Goal: Task Accomplishment & Management: Manage account settings

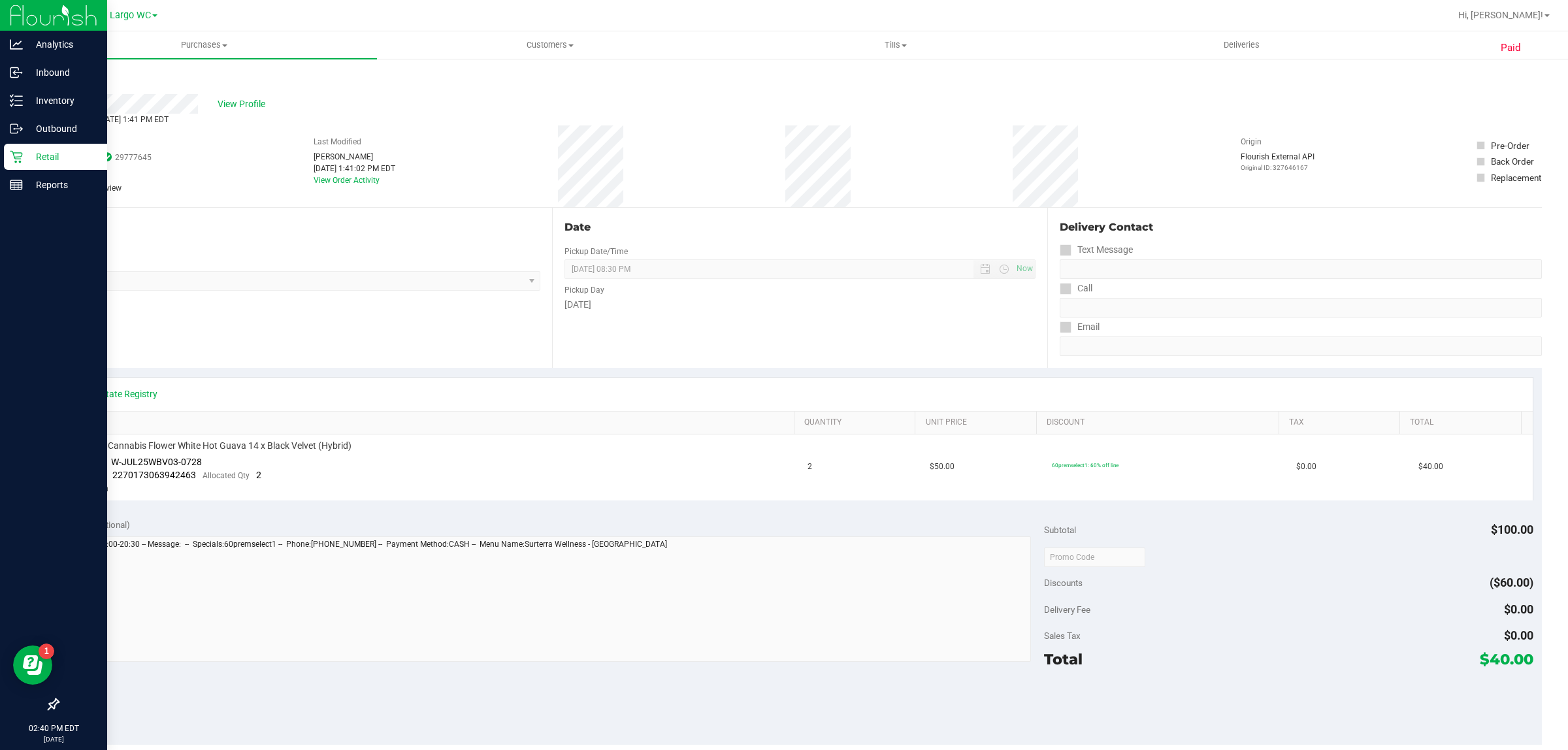
click at [14, 154] on icon at bounding box center [15, 157] width 13 height 13
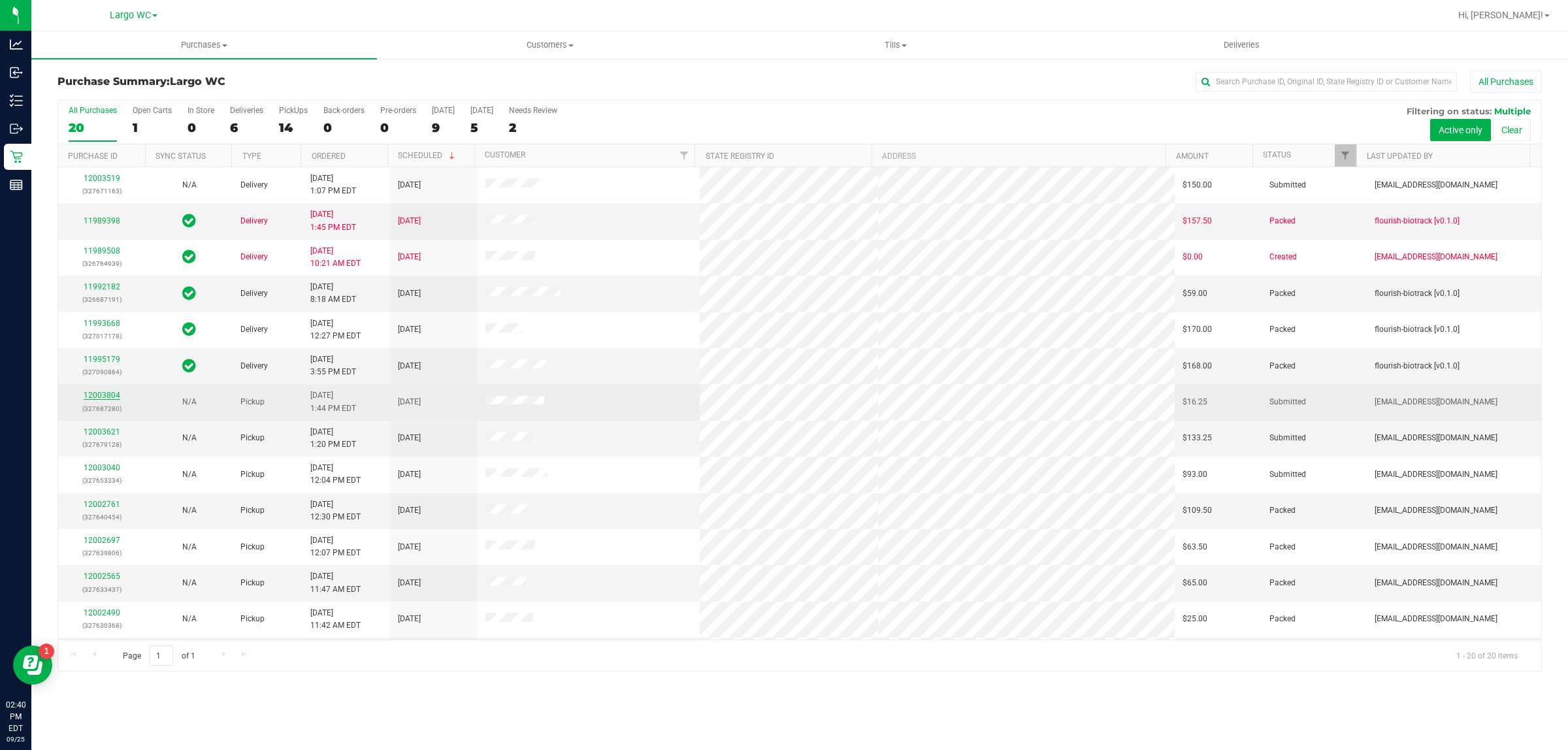
click at [109, 395] on link "12003804" at bounding box center [102, 395] width 37 height 9
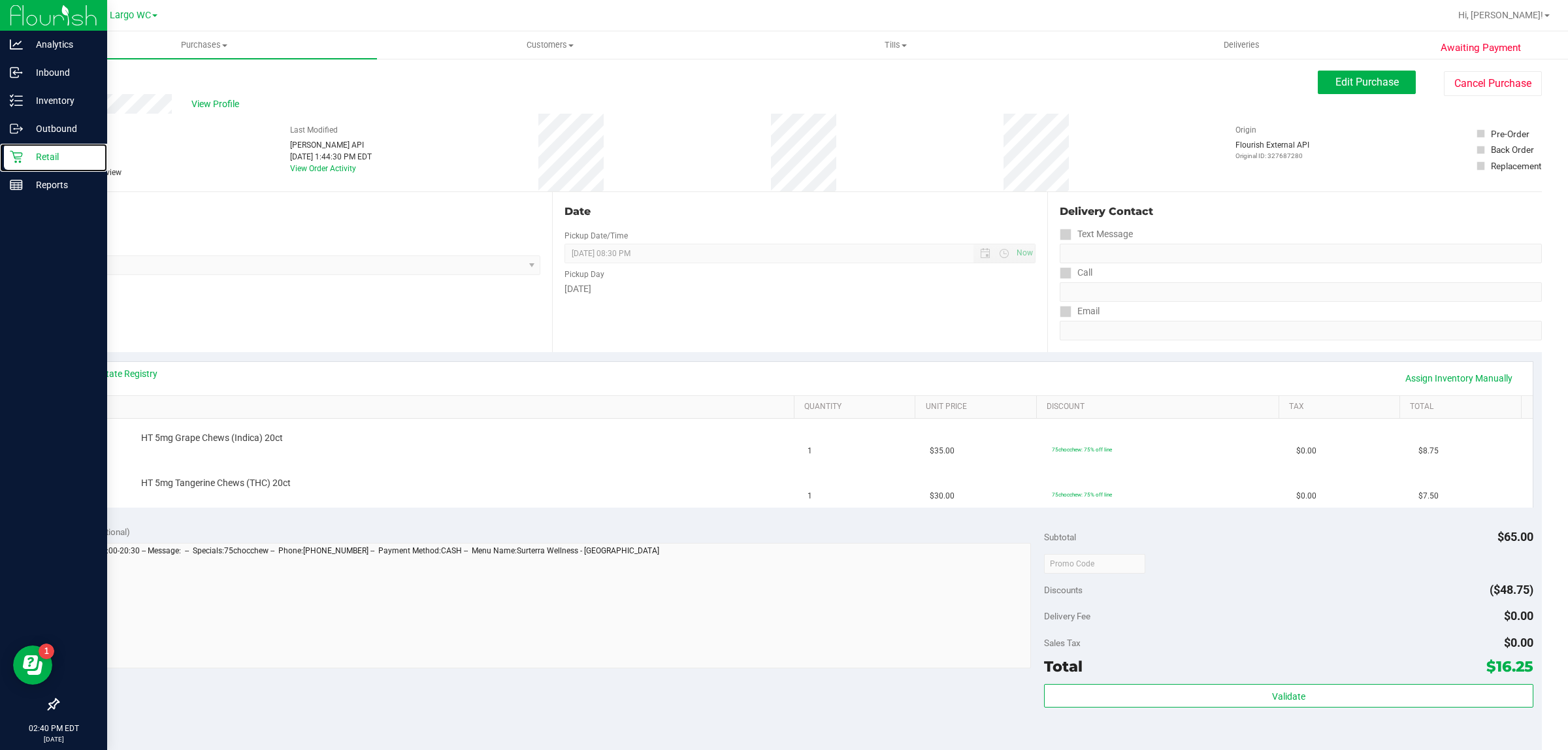
drag, startPoint x: 49, startPoint y: 157, endPoint x: 49, endPoint y: 10, distance: 147.0
click at [47, 158] on p "Retail" at bounding box center [62, 157] width 78 height 15
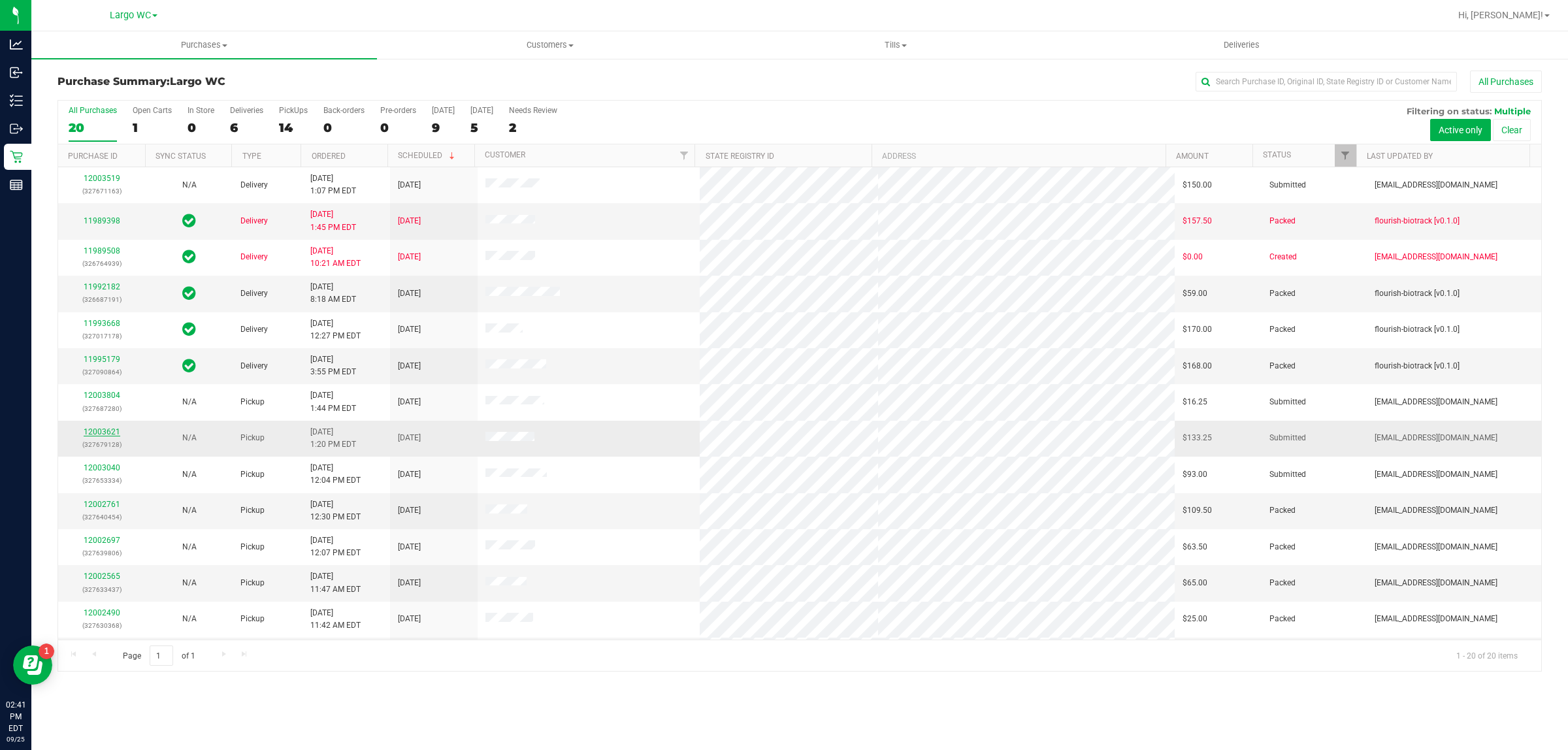
click at [89, 433] on link "12003621" at bounding box center [102, 431] width 37 height 9
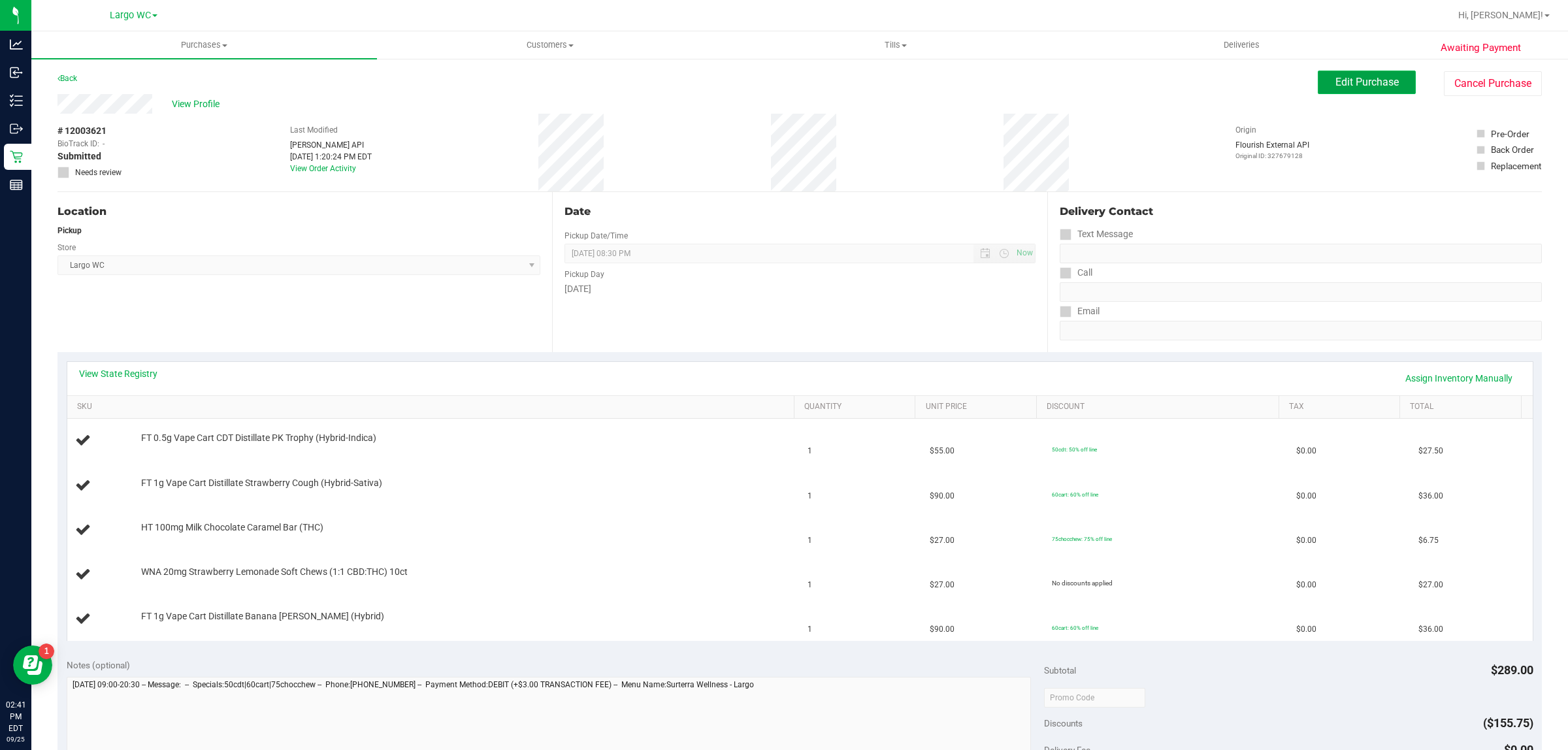
click at [1357, 75] on button "Edit Purchase" at bounding box center [1366, 82] width 98 height 23
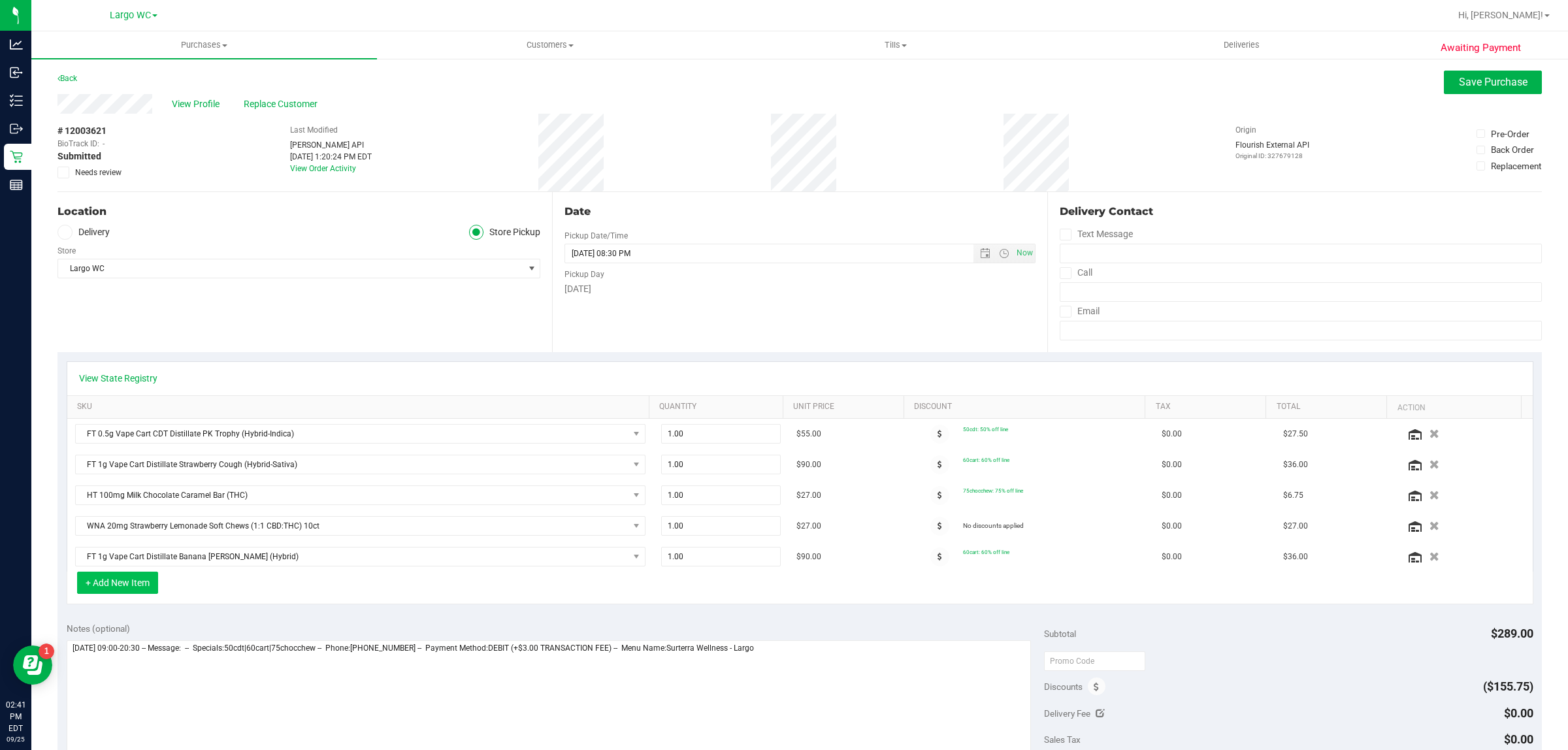
click at [122, 591] on button "+ Add New Item" at bounding box center [118, 582] width 81 height 22
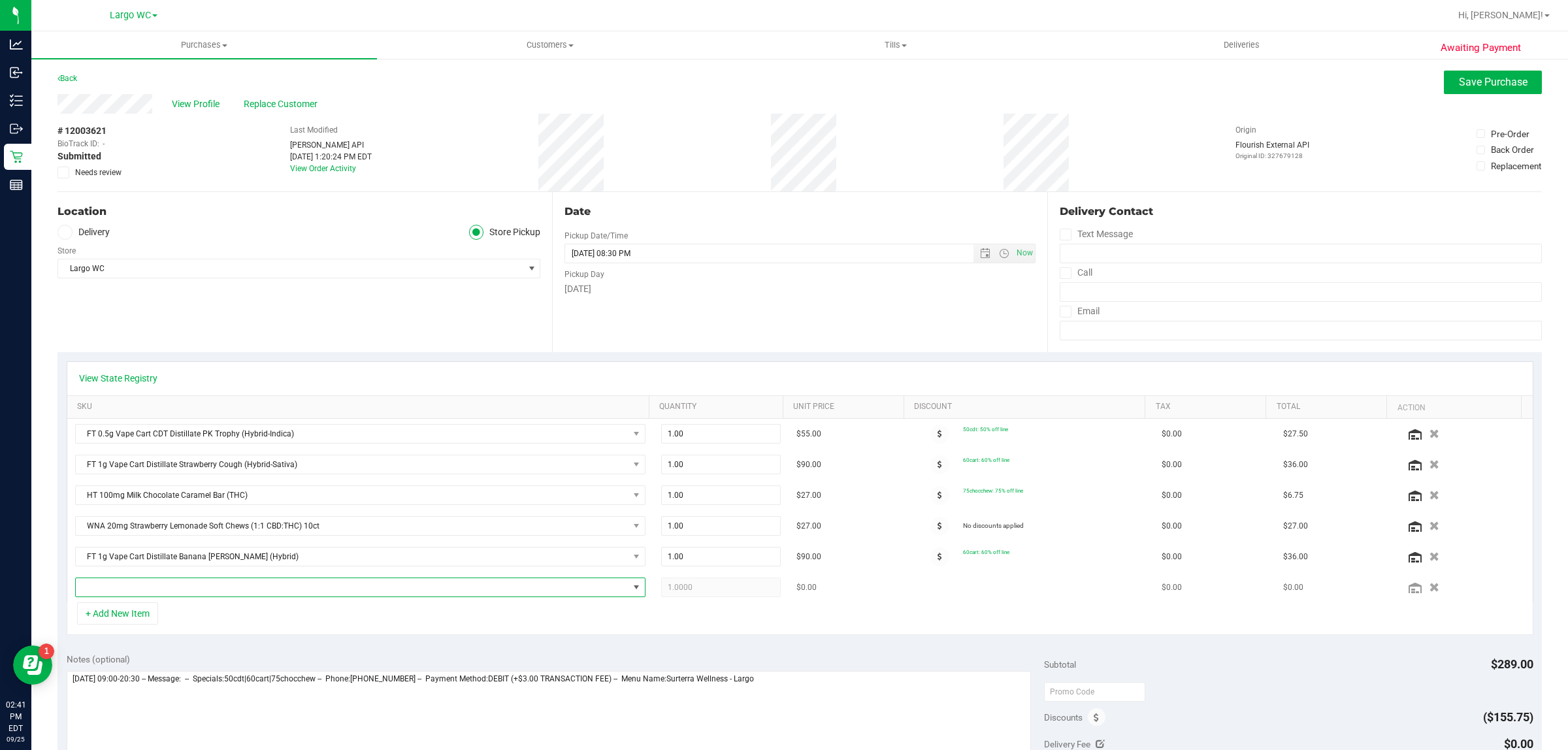
click at [219, 588] on span "NO DATA FOUND" at bounding box center [351, 586] width 553 height 18
type input "i"
type input "milk"
click at [227, 646] on li "HT 100mg Milk Chocolate Bar (THC) (24)" at bounding box center [355, 645] width 559 height 18
click at [930, 586] on span at bounding box center [940, 587] width 19 height 19
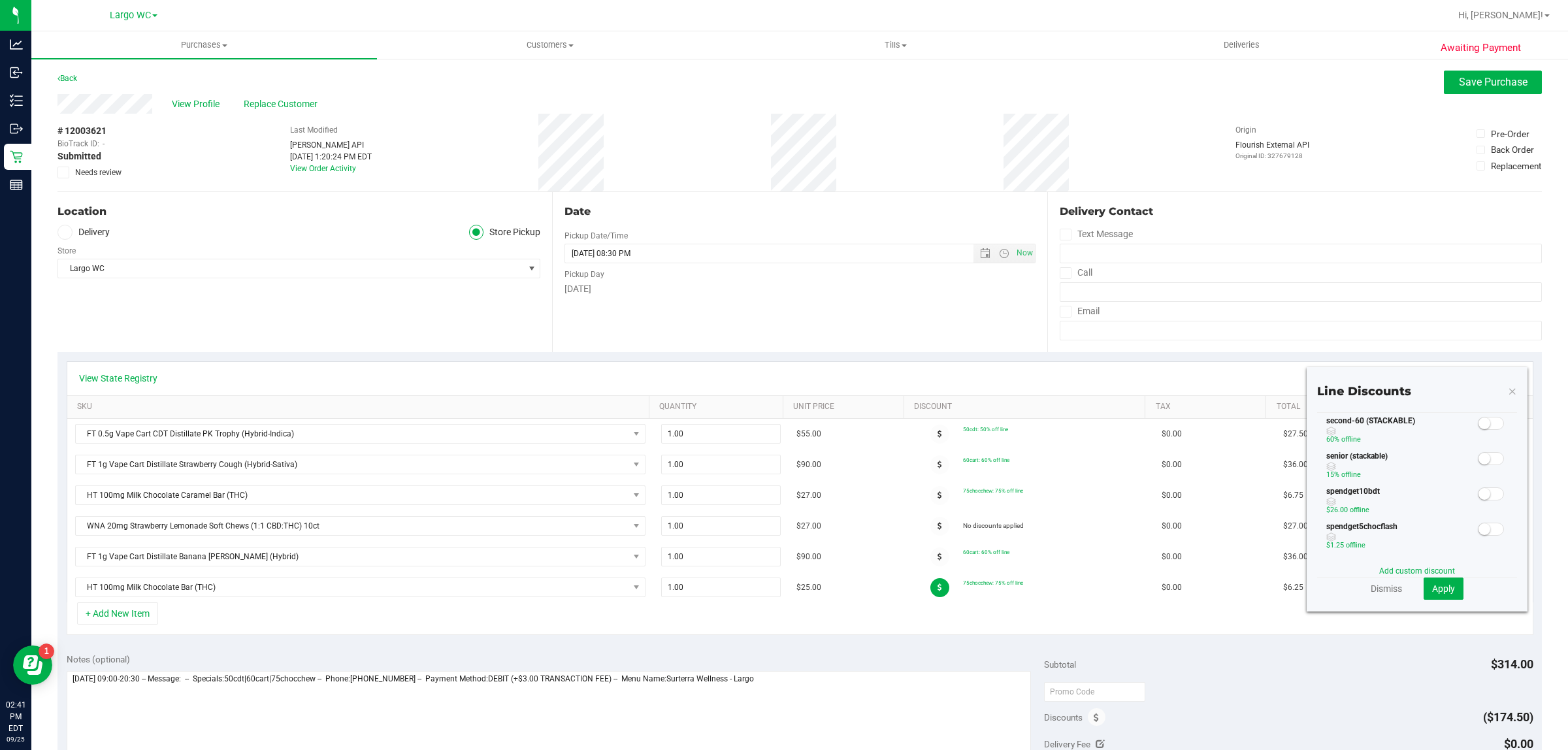
scroll to position [326, 0]
click at [1478, 446] on small at bounding box center [1484, 447] width 12 height 12
click at [1447, 583] on button "Apply" at bounding box center [1442, 588] width 40 height 22
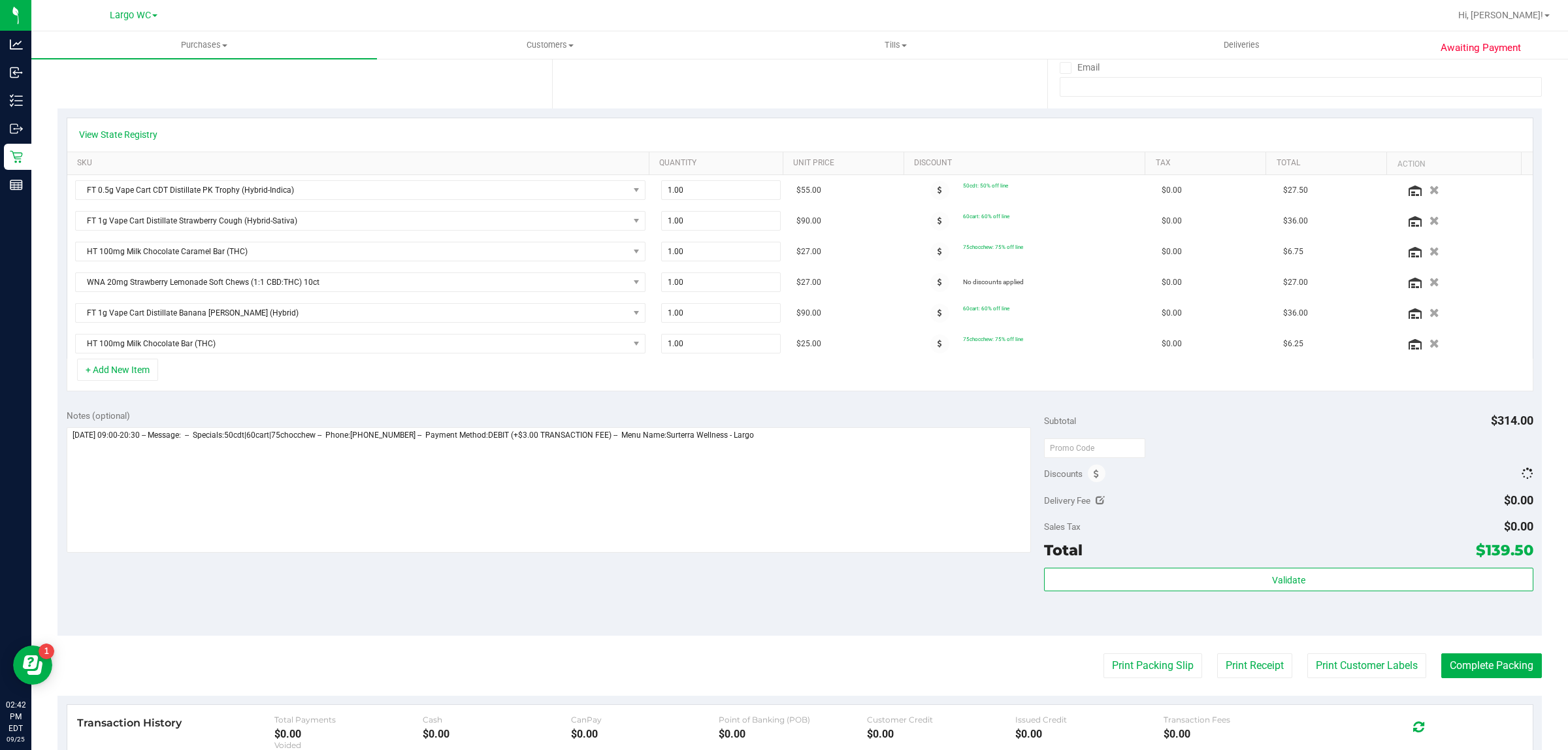
scroll to position [245, 0]
click at [1474, 670] on button "Complete Packing" at bounding box center [1492, 664] width 101 height 25
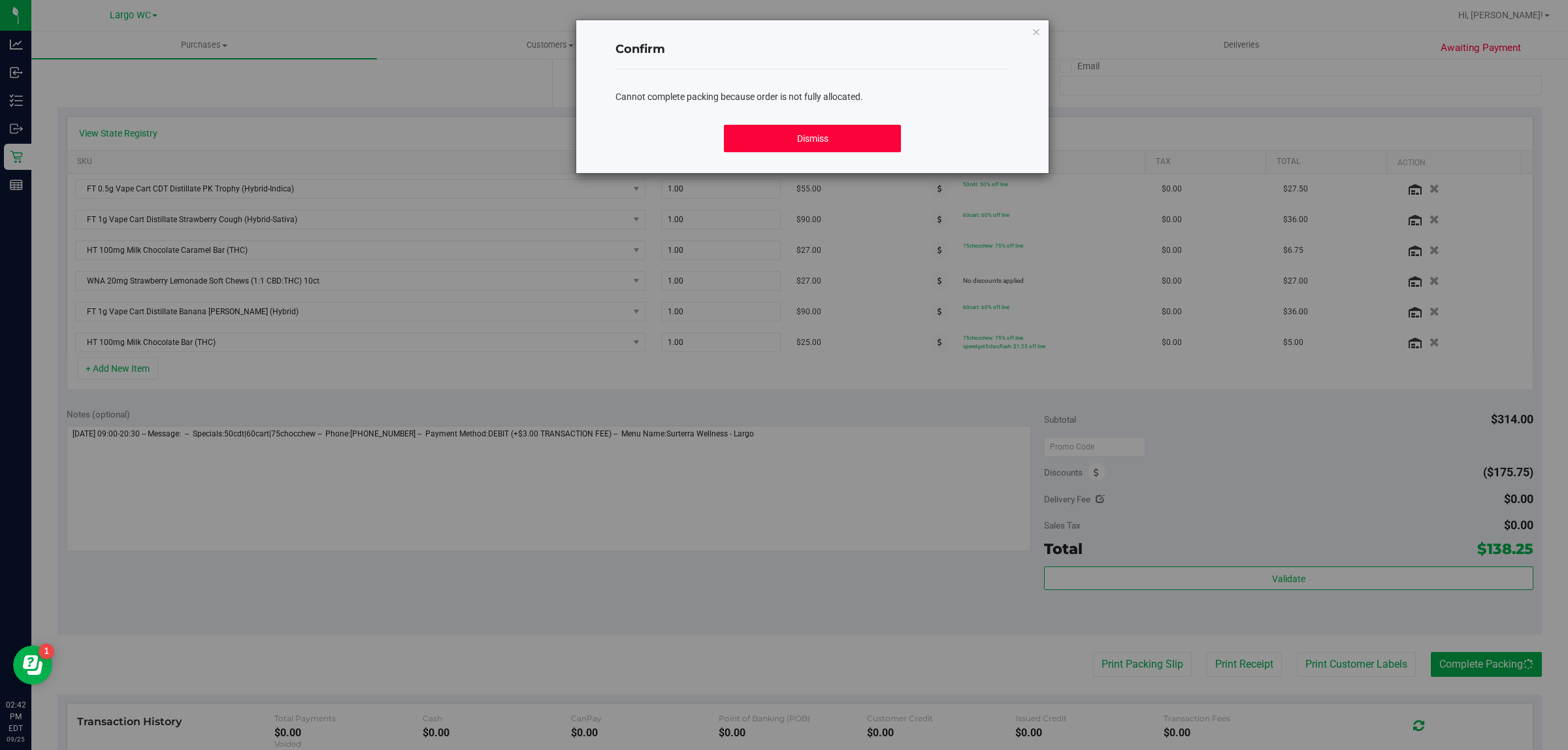
click at [815, 144] on button "Dismiss" at bounding box center [812, 138] width 177 height 27
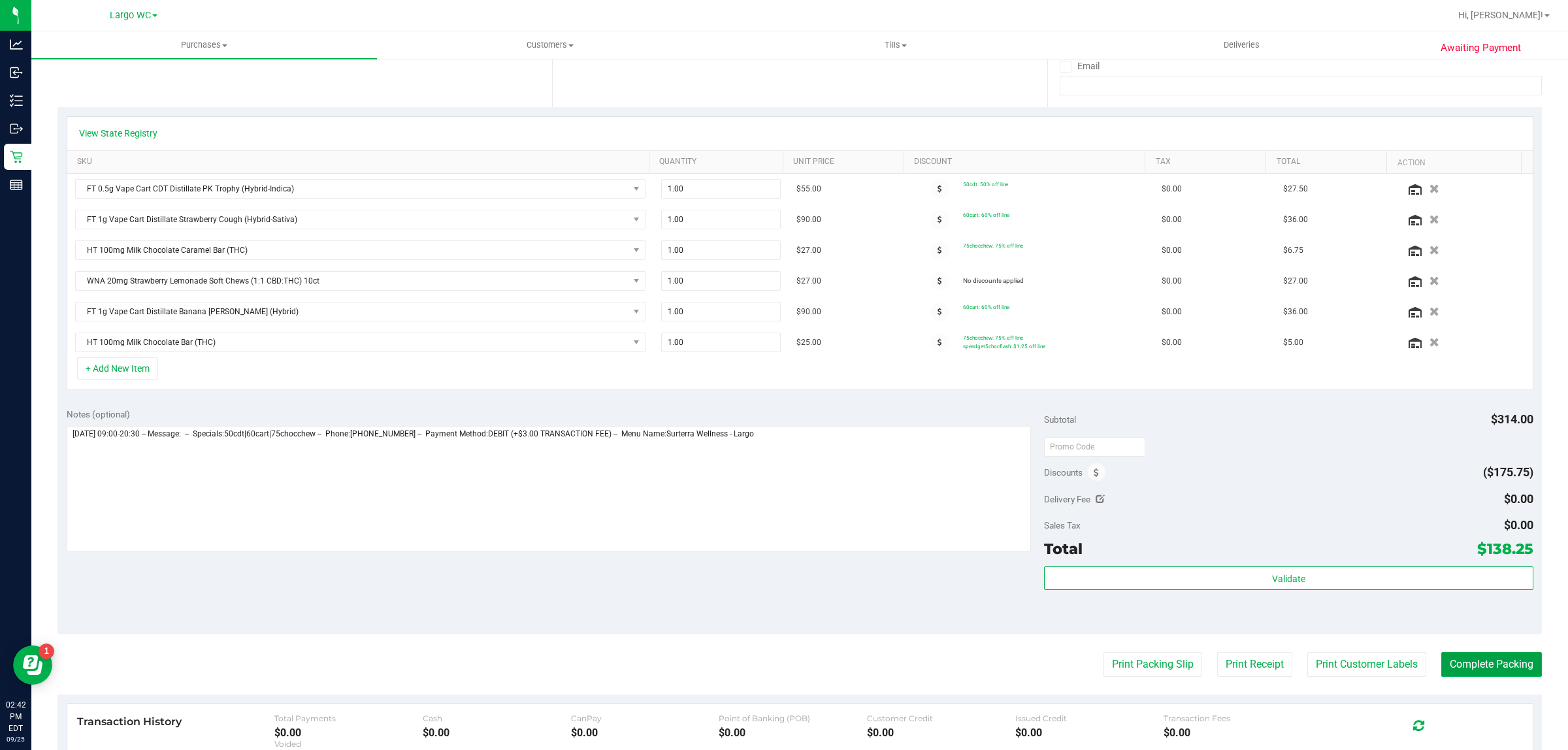
scroll to position [0, 0]
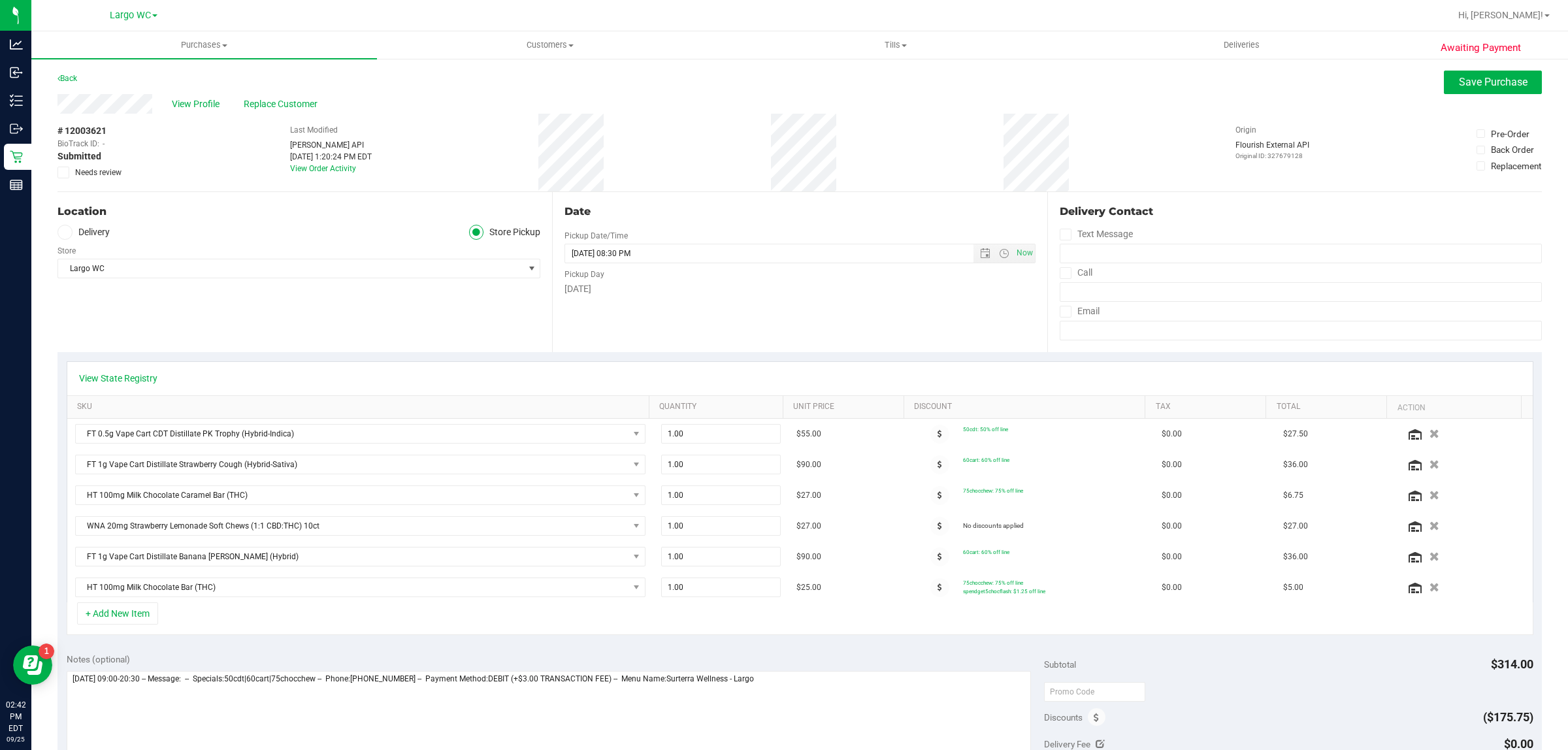
click at [1471, 94] on div "View Profile Replace Customer" at bounding box center [799, 104] width 1484 height 19
click at [1459, 89] on button "Save Purchase" at bounding box center [1492, 82] width 98 height 23
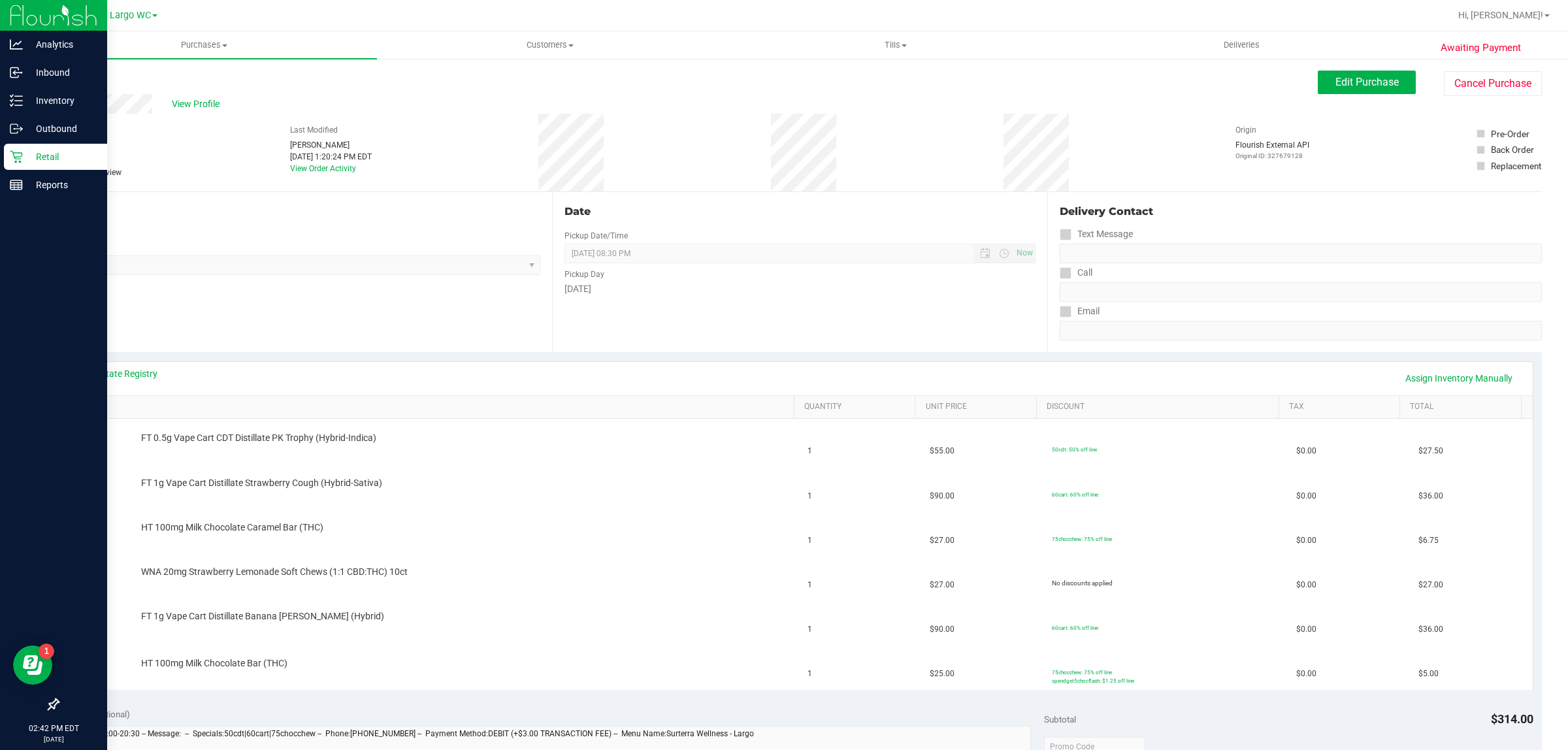
click at [44, 154] on p "Retail" at bounding box center [62, 157] width 78 height 15
